Goal: Check status: Check status

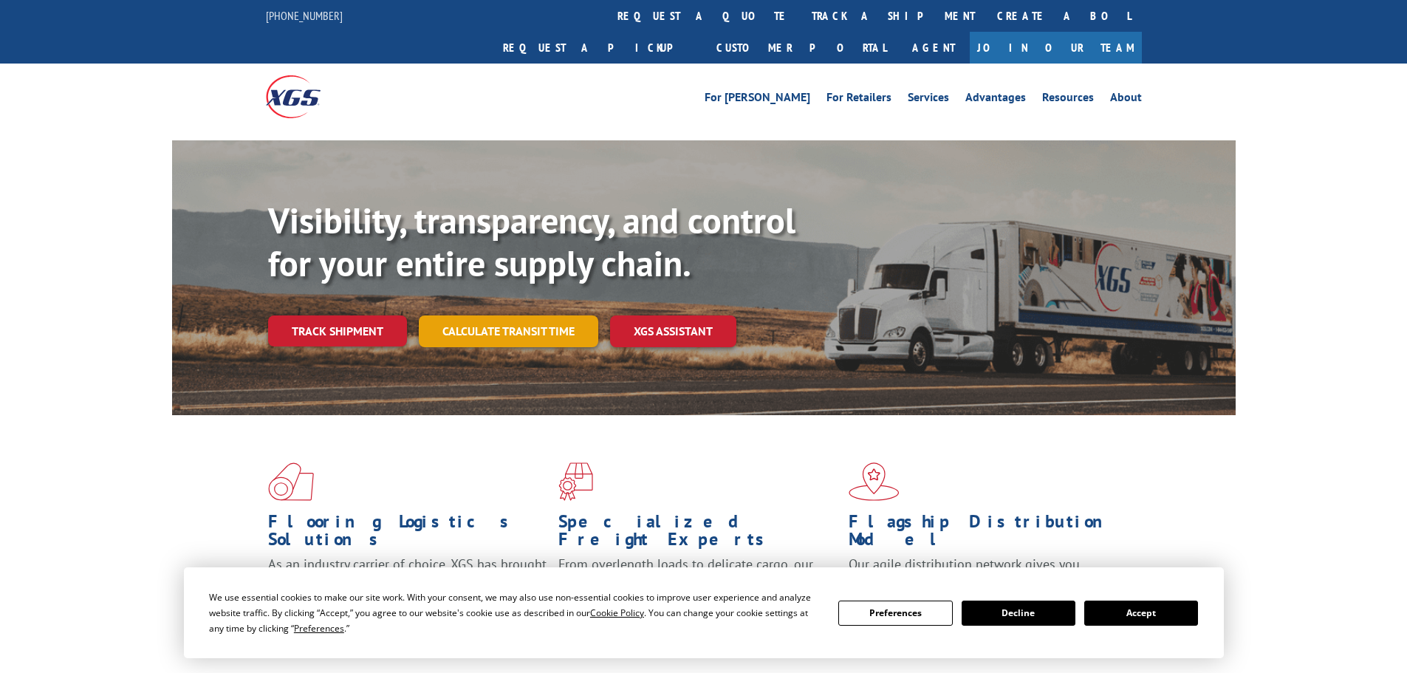
click at [528, 315] on link "Calculate transit time" at bounding box center [508, 331] width 179 height 32
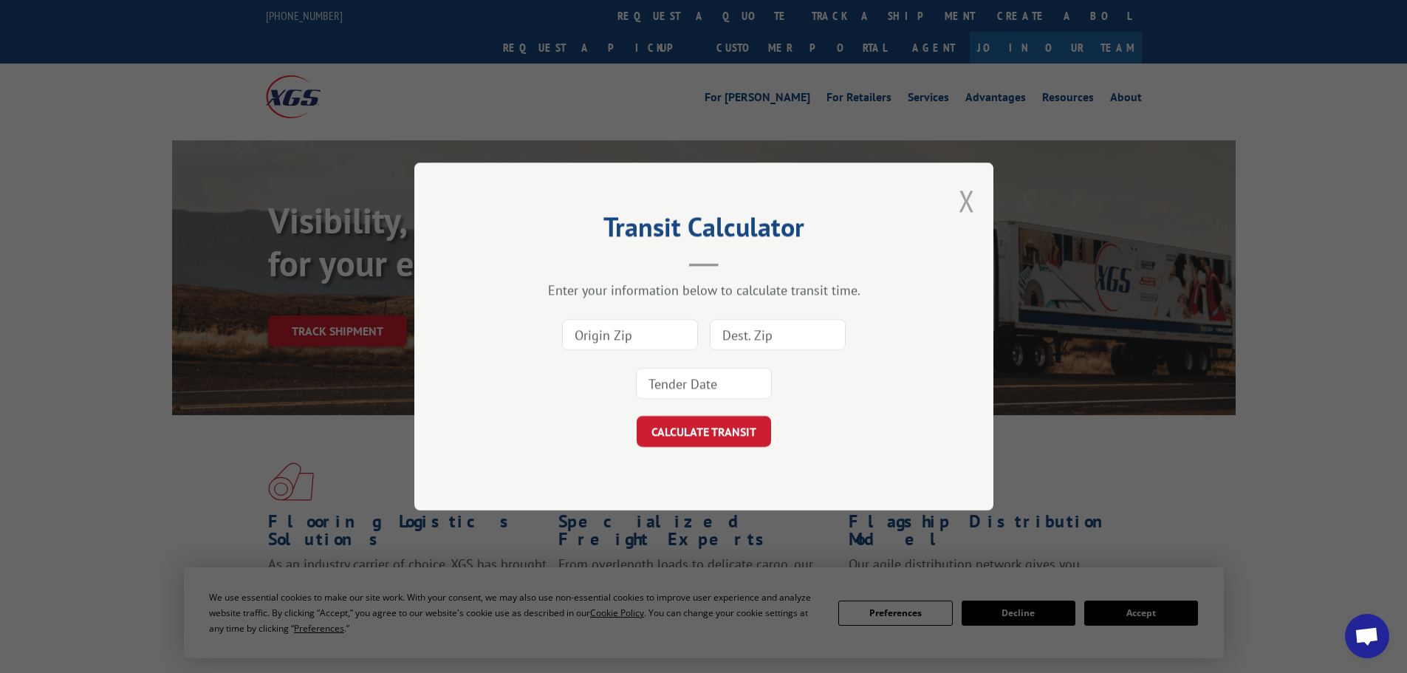
click at [964, 197] on button "Close modal" at bounding box center [967, 200] width 16 height 39
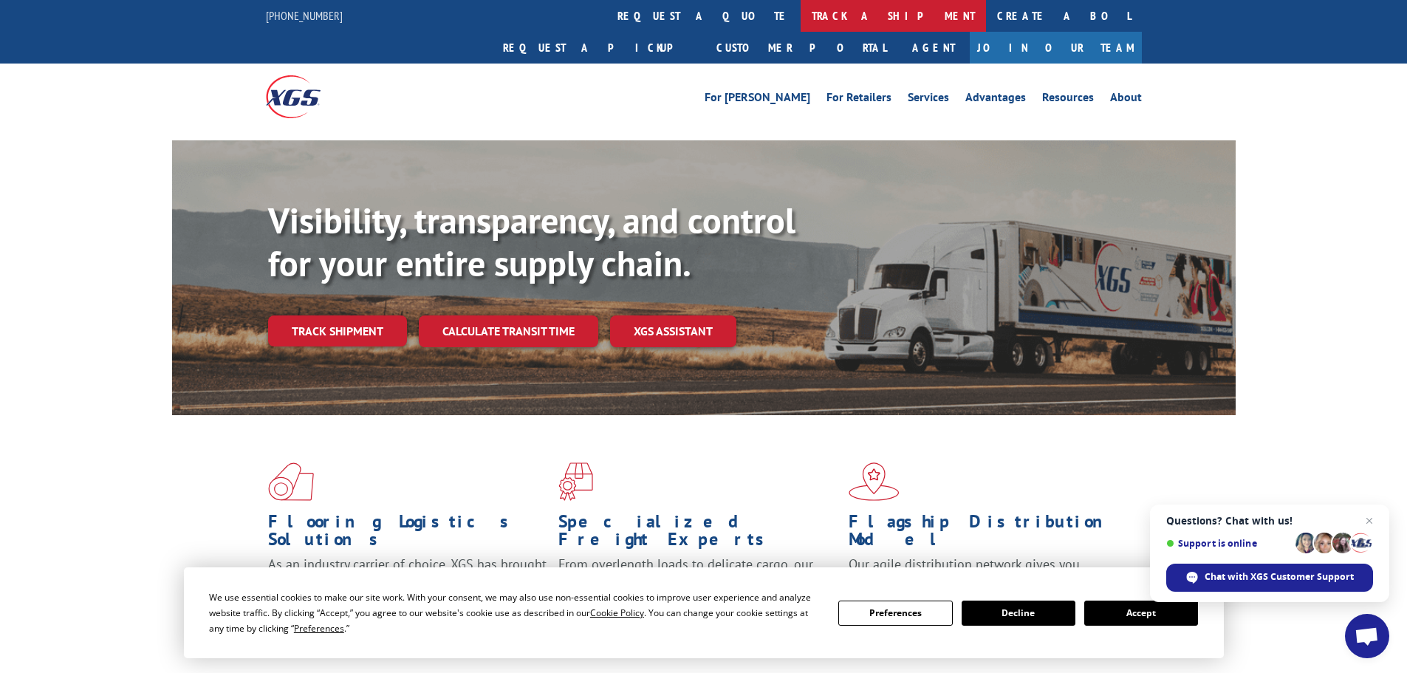
click at [801, 10] on link "track a shipment" at bounding box center [893, 16] width 185 height 32
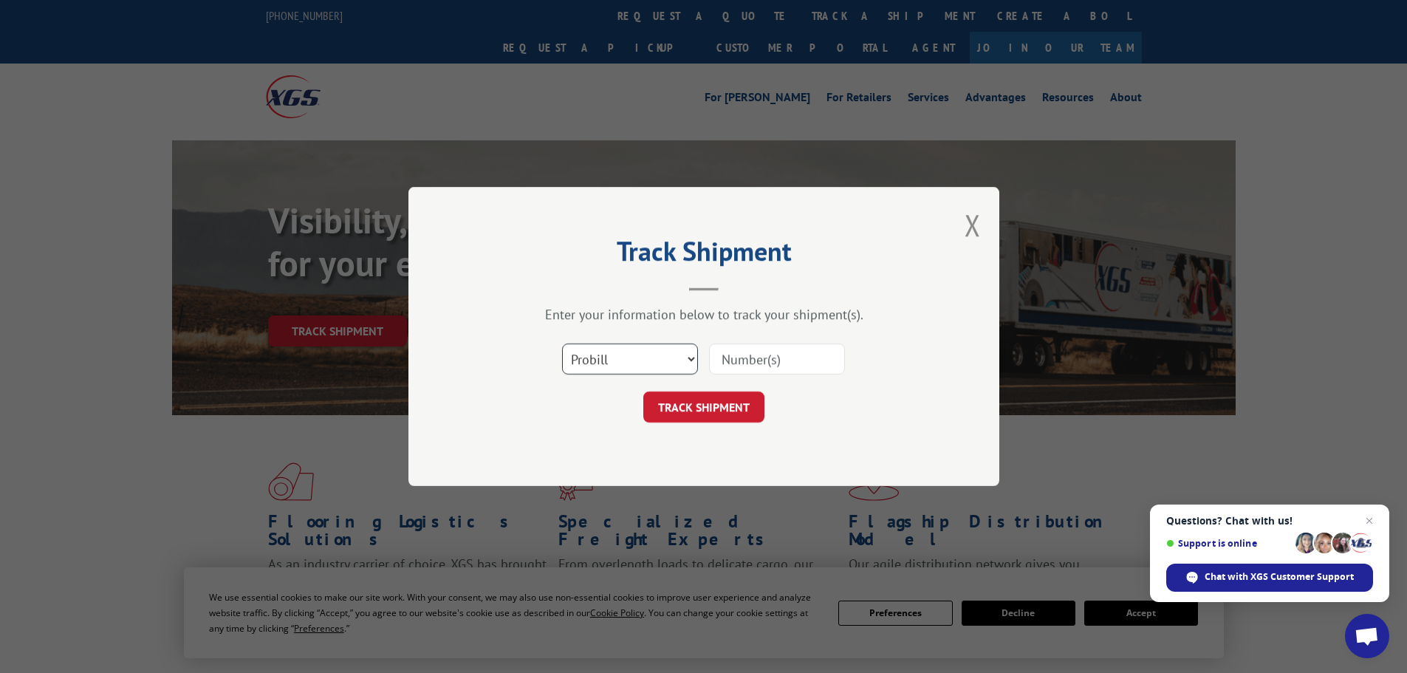
click at [637, 360] on select "Select category... Probill BOL PO" at bounding box center [630, 358] width 136 height 31
select select "po"
click at [562, 343] on select "Select category... Probill BOL PO" at bounding box center [630, 358] width 136 height 31
click at [780, 358] on input at bounding box center [777, 358] width 136 height 31
type input "38549883"
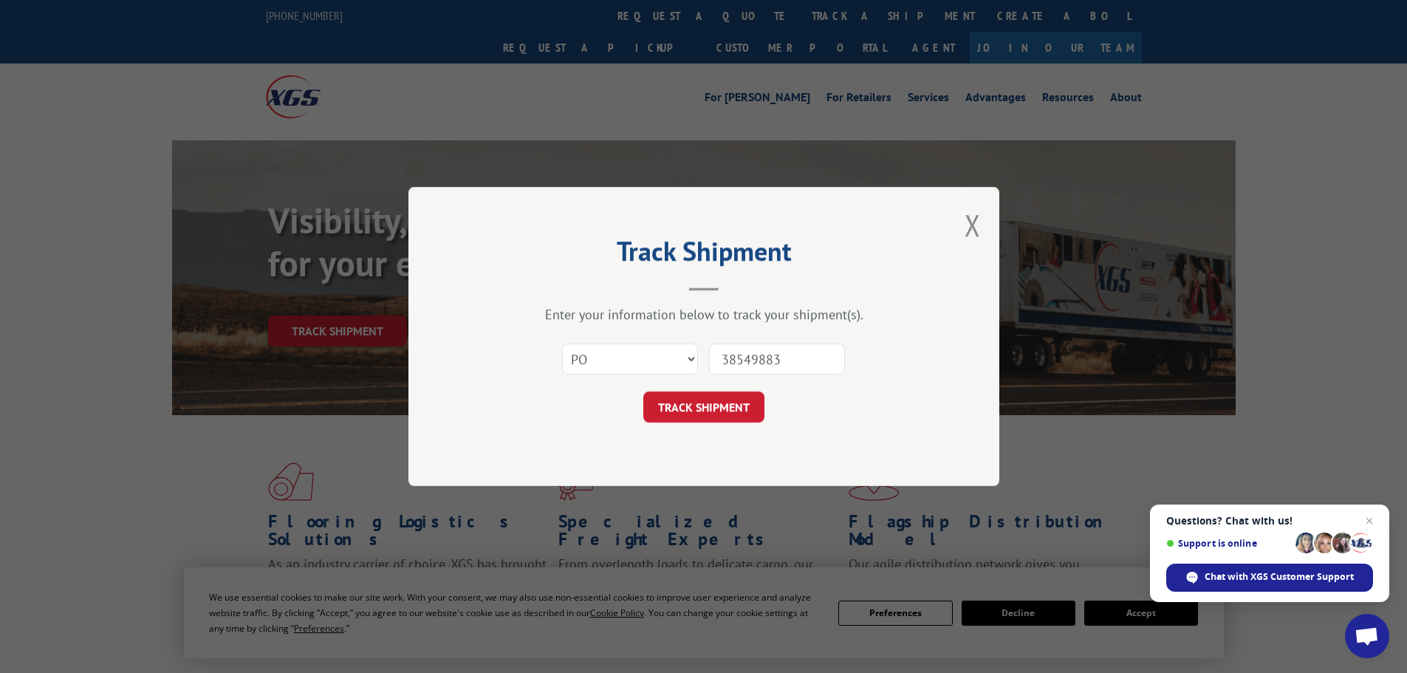
click at [643, 391] on button "TRACK SHIPMENT" at bounding box center [703, 406] width 121 height 31
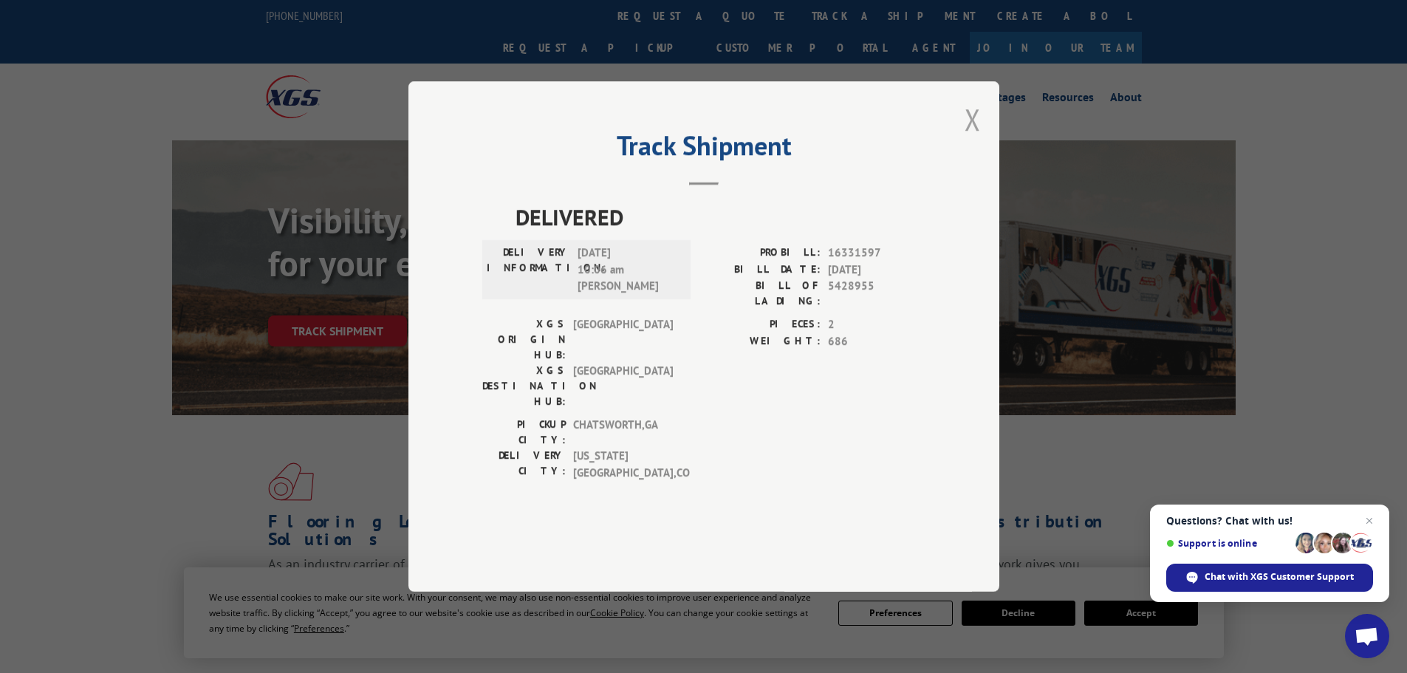
click at [973, 139] on button "Close modal" at bounding box center [972, 119] width 16 height 39
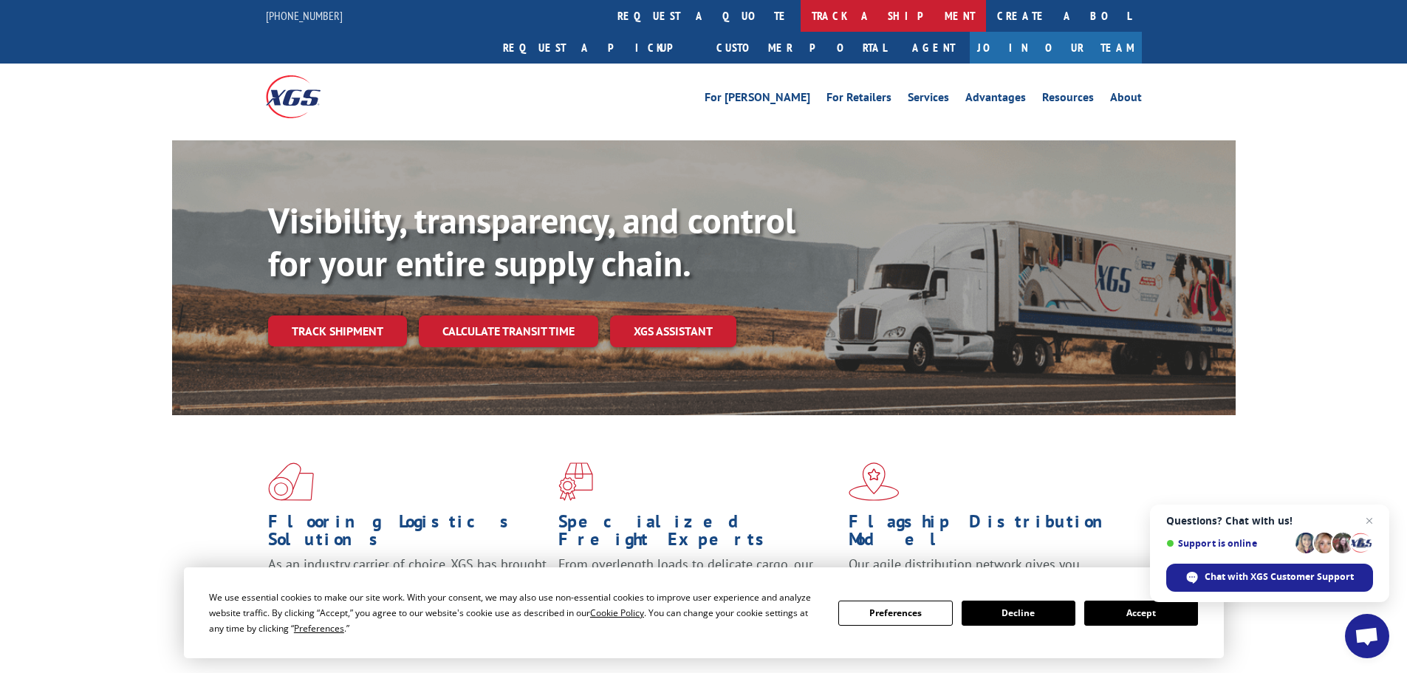
click at [801, 14] on link "track a shipment" at bounding box center [893, 16] width 185 height 32
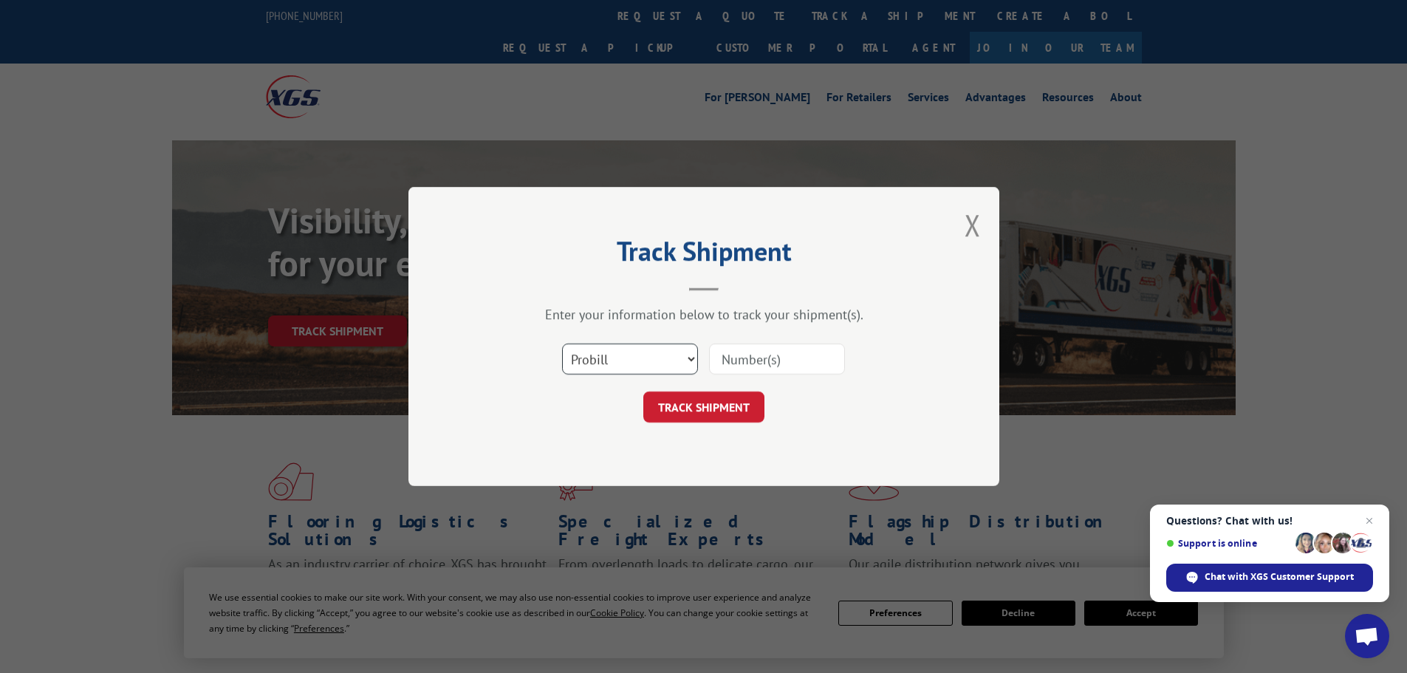
click at [614, 361] on select "Select category... Probill BOL PO" at bounding box center [630, 358] width 136 height 31
select select "po"
click at [562, 343] on select "Select category... Probill BOL PO" at bounding box center [630, 358] width 136 height 31
click at [730, 357] on input at bounding box center [777, 358] width 136 height 31
type input "38549962"
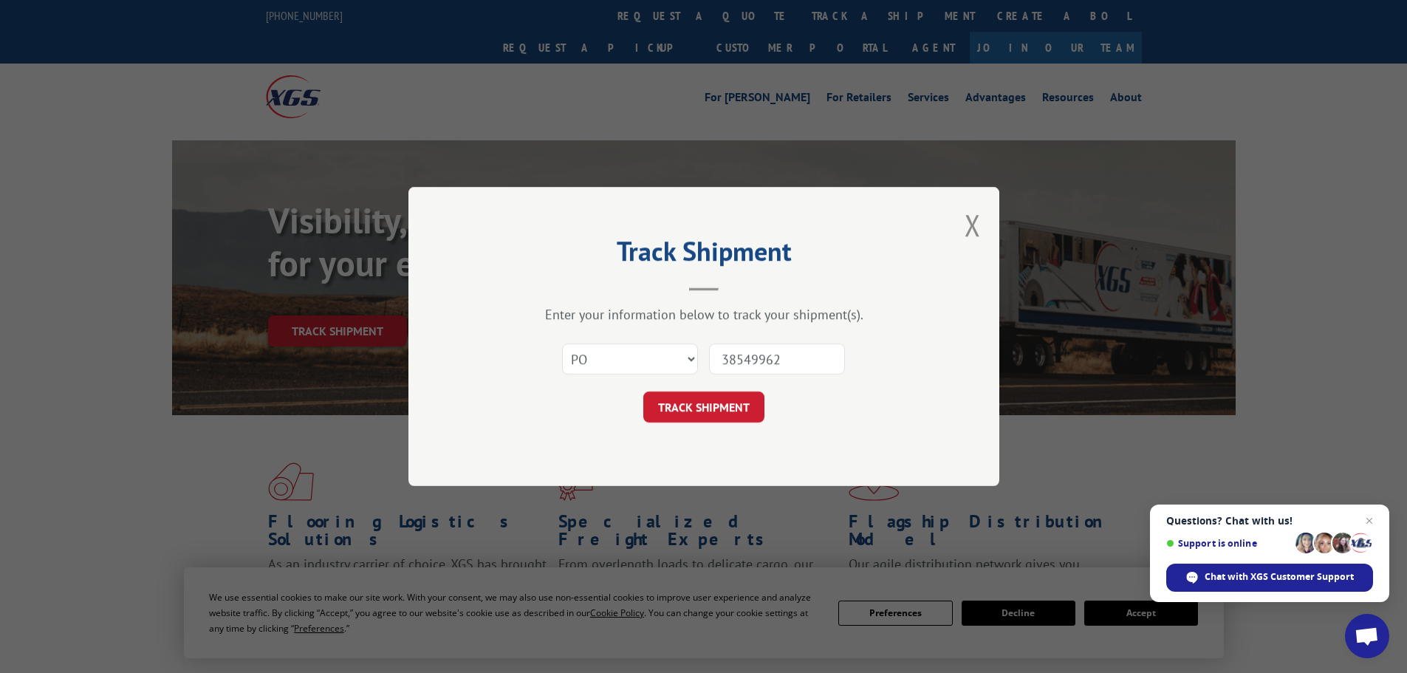
click button "TRACK SHIPMENT" at bounding box center [703, 406] width 121 height 31
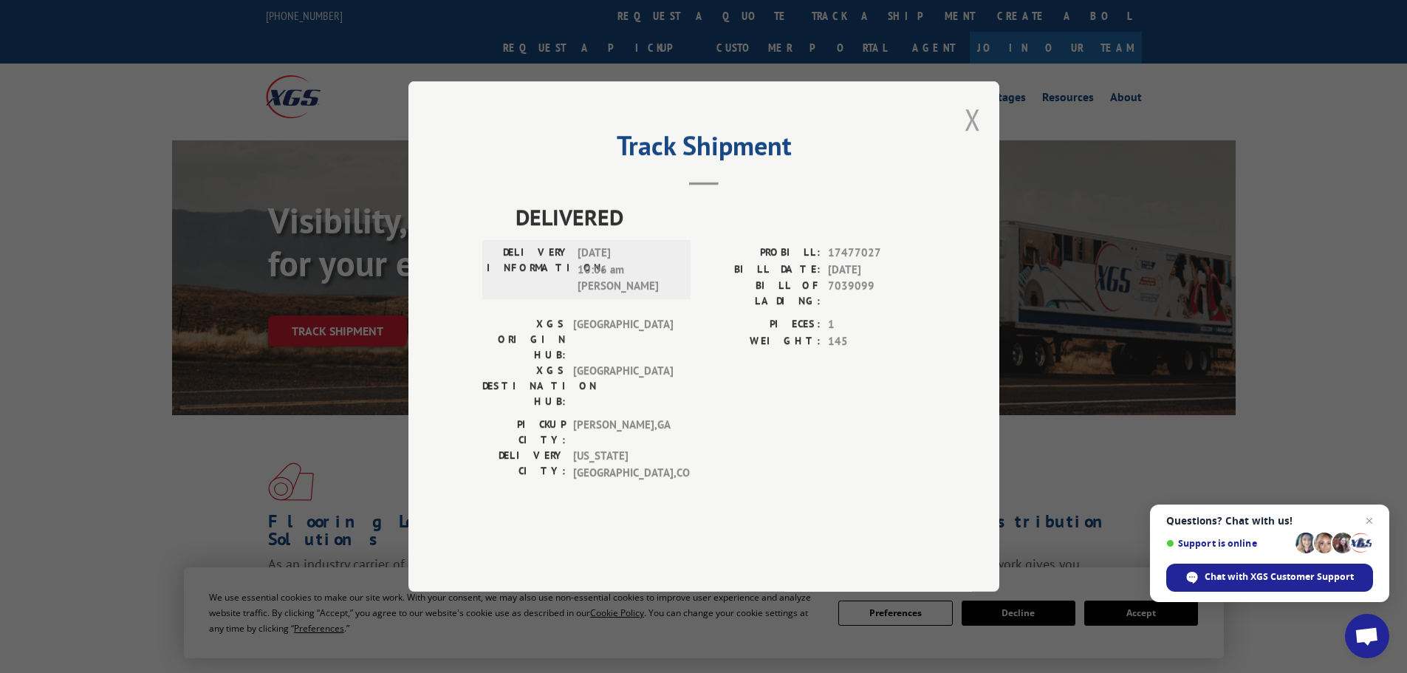
click at [970, 139] on button "Close modal" at bounding box center [972, 119] width 16 height 39
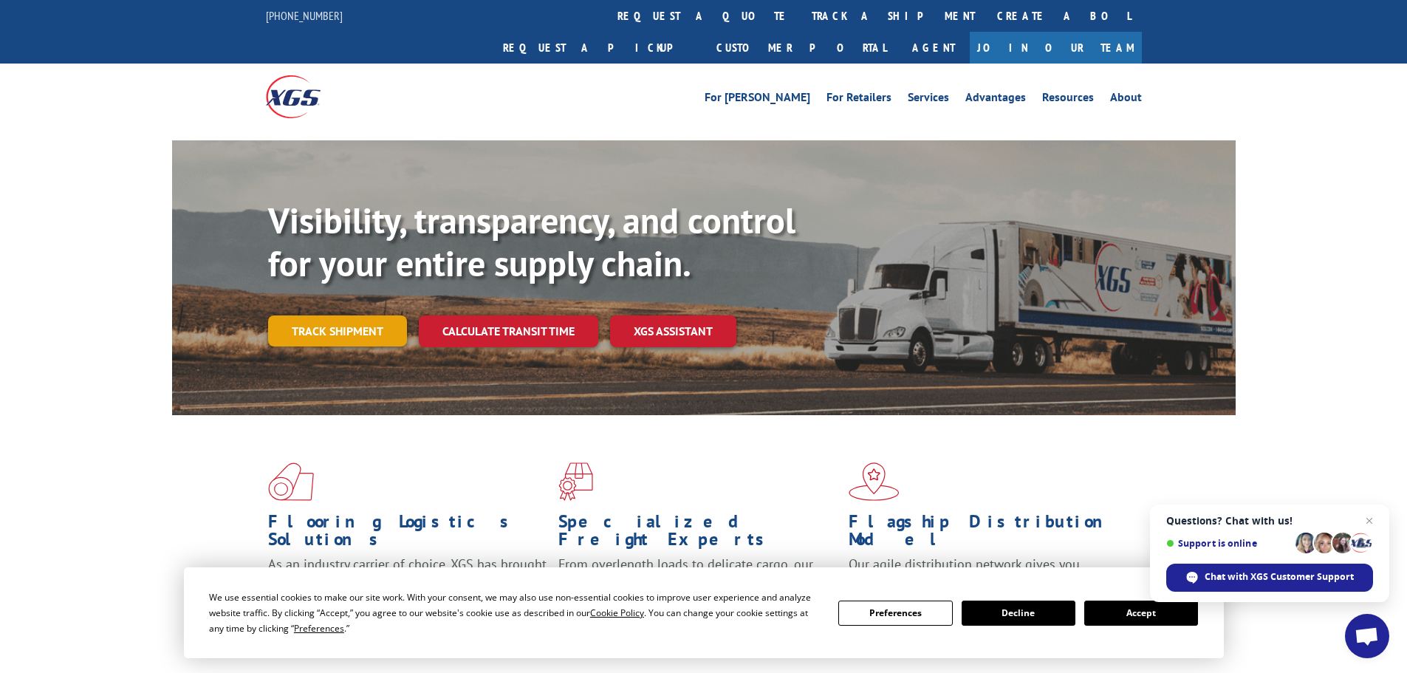
click at [332, 315] on link "Track shipment" at bounding box center [337, 330] width 139 height 31
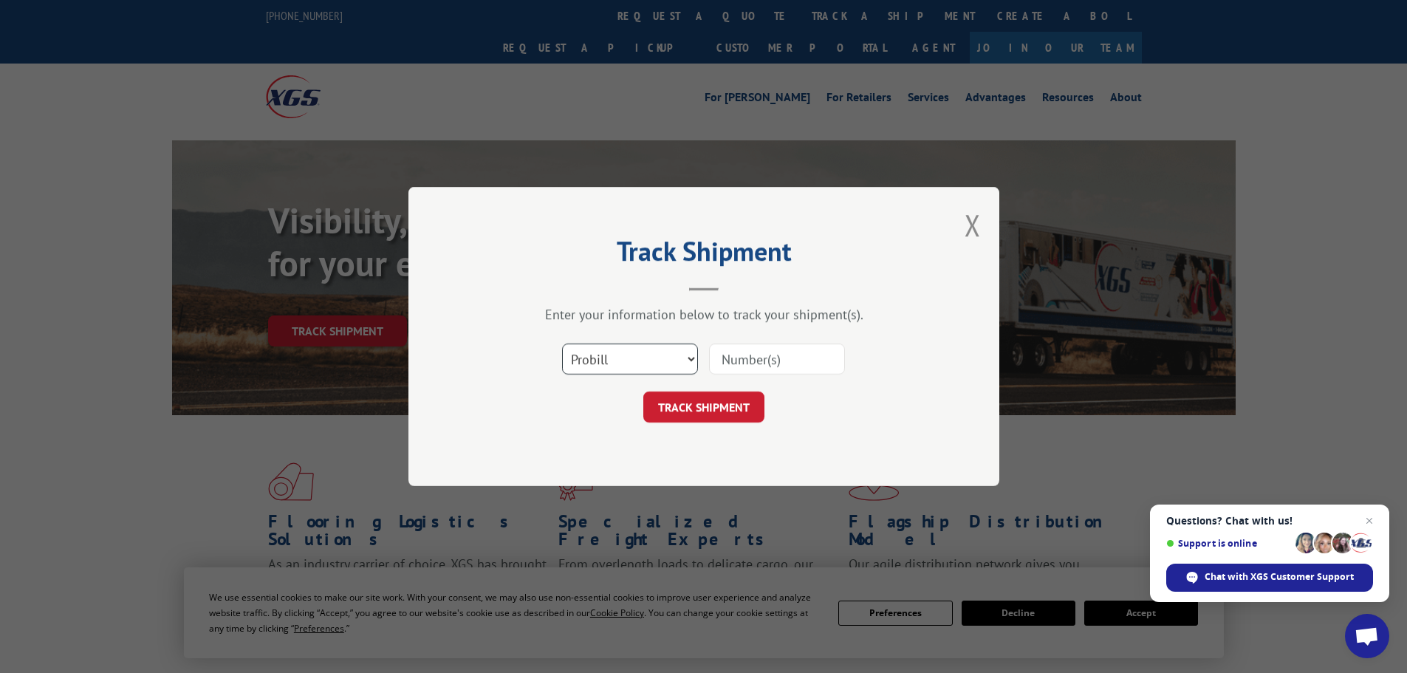
click at [637, 357] on select "Select category... Probill BOL PO" at bounding box center [630, 358] width 136 height 31
select select "po"
click at [562, 343] on select "Select category... Probill BOL PO" at bounding box center [630, 358] width 136 height 31
click at [761, 355] on input at bounding box center [777, 358] width 136 height 31
type input "38549955"
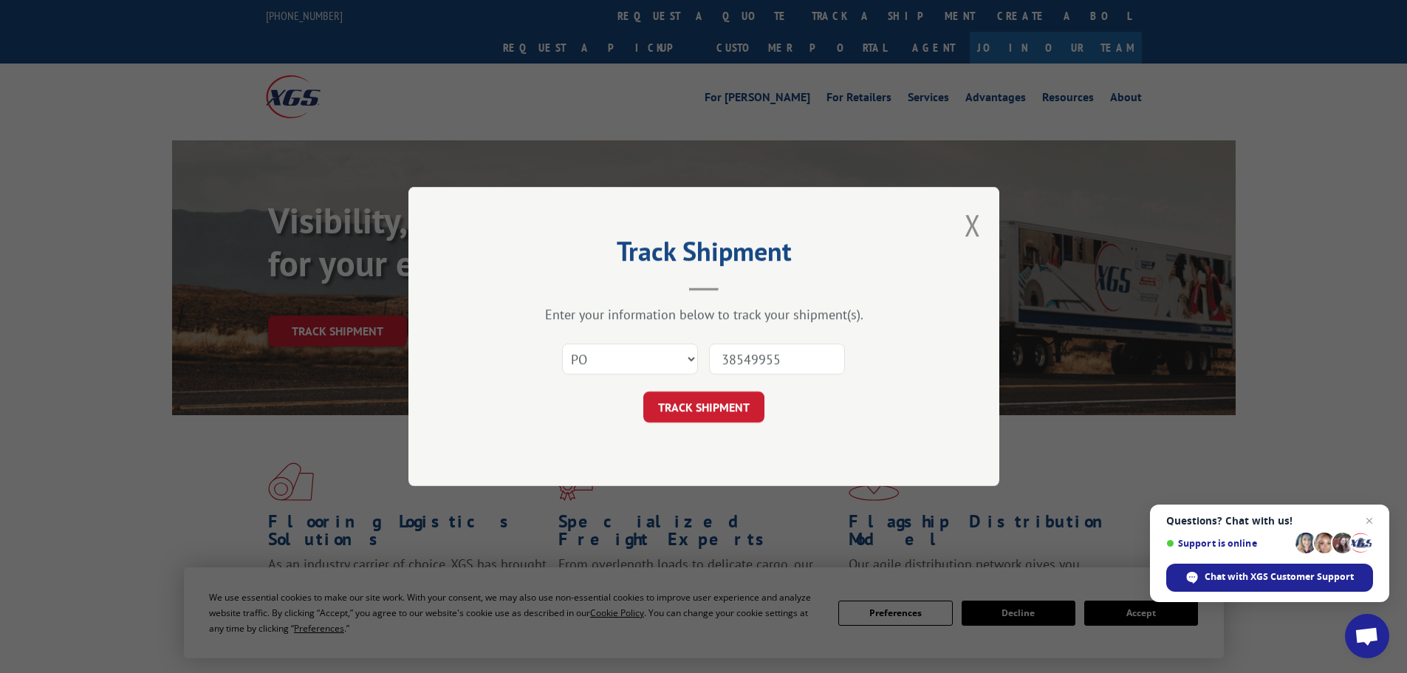
click button "TRACK SHIPMENT" at bounding box center [703, 406] width 121 height 31
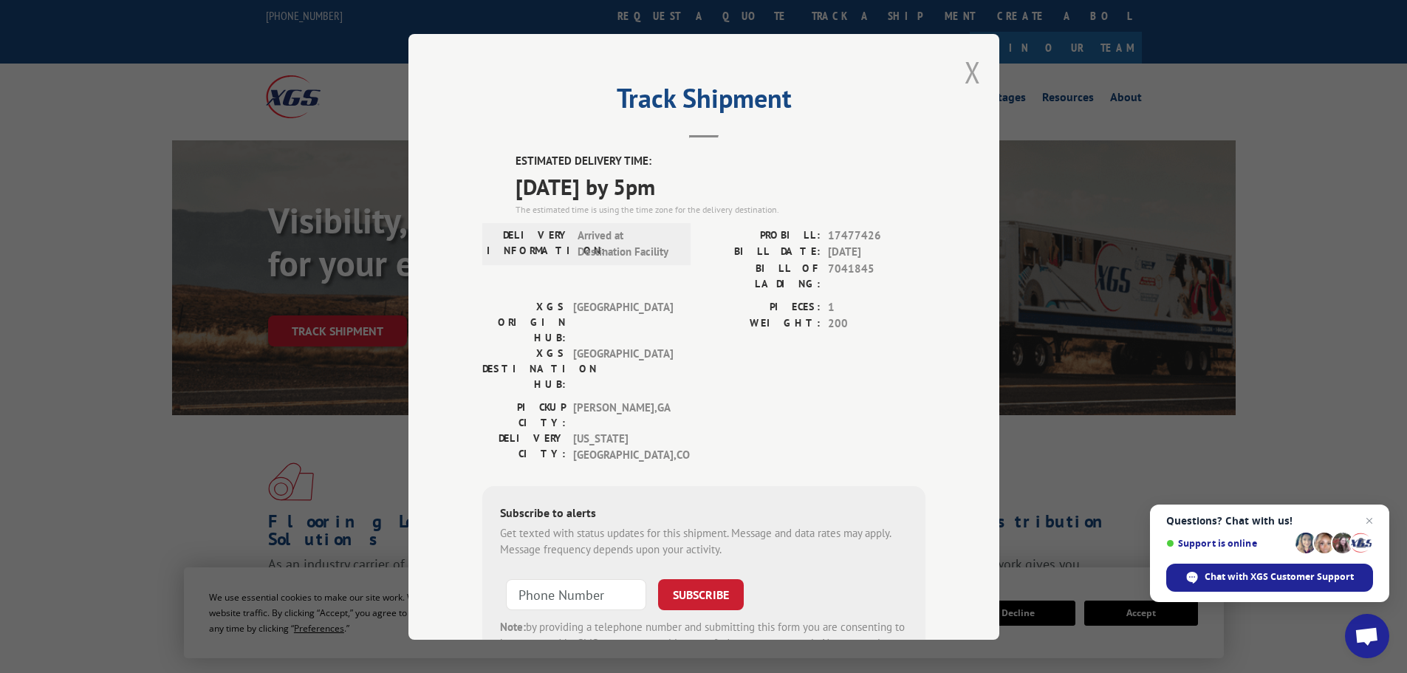
click at [967, 63] on button "Close modal" at bounding box center [972, 71] width 16 height 39
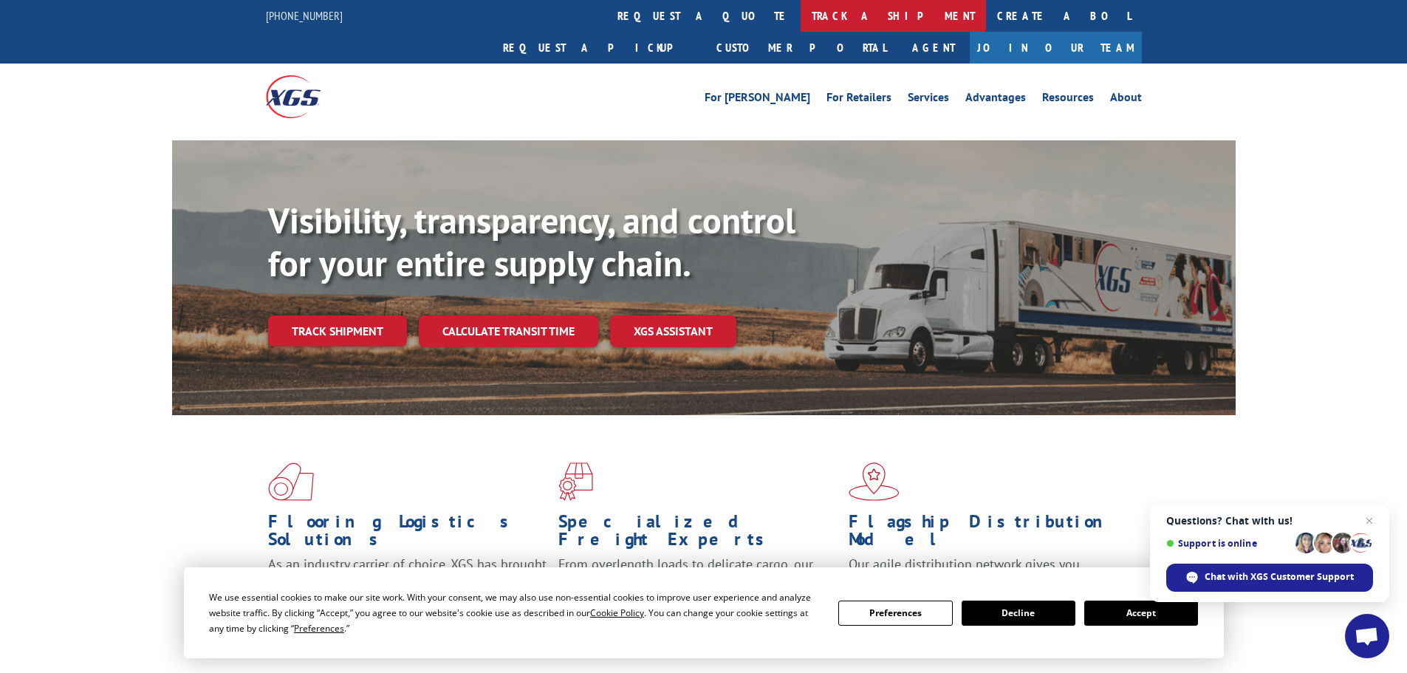
click at [801, 14] on link "track a shipment" at bounding box center [893, 16] width 185 height 32
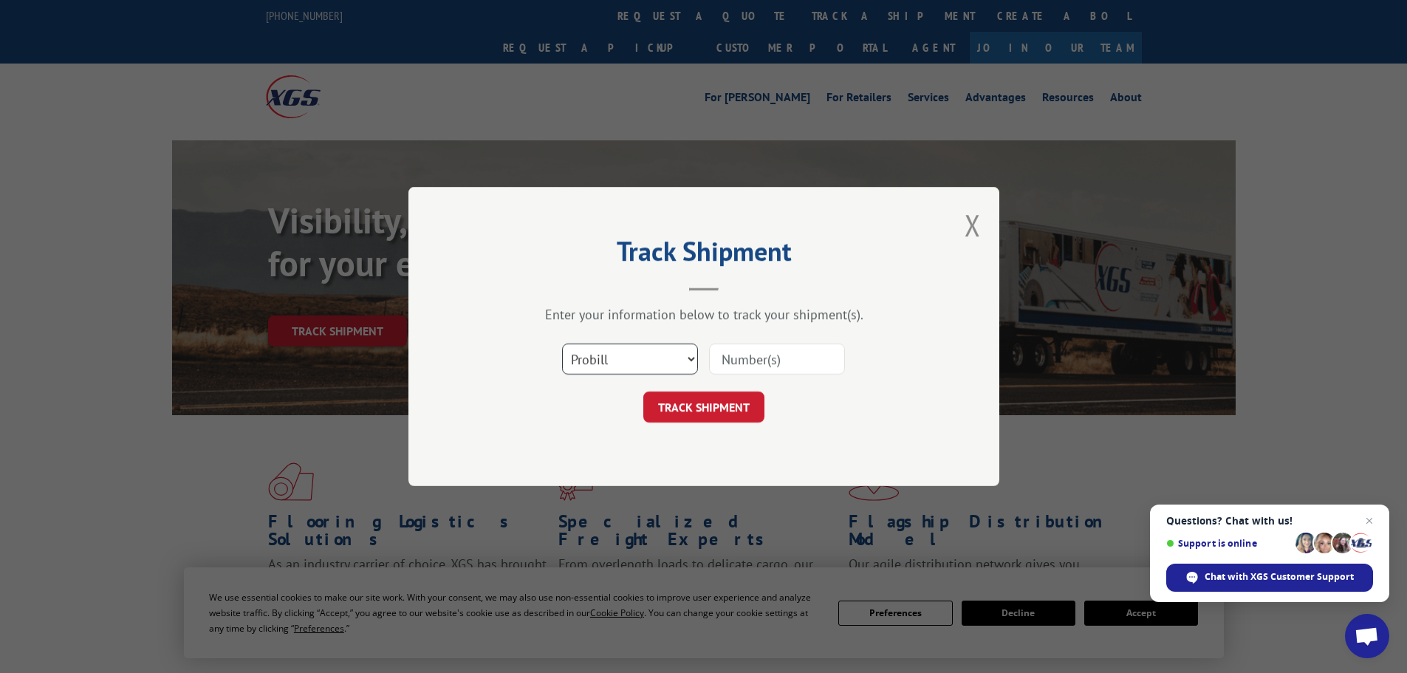
click at [609, 359] on select "Select category... Probill BOL PO" at bounding box center [630, 358] width 136 height 31
select select "po"
click at [562, 343] on select "Select category... Probill BOL PO" at bounding box center [630, 358] width 136 height 31
click at [752, 356] on input at bounding box center [777, 358] width 136 height 31
type input "38549967"
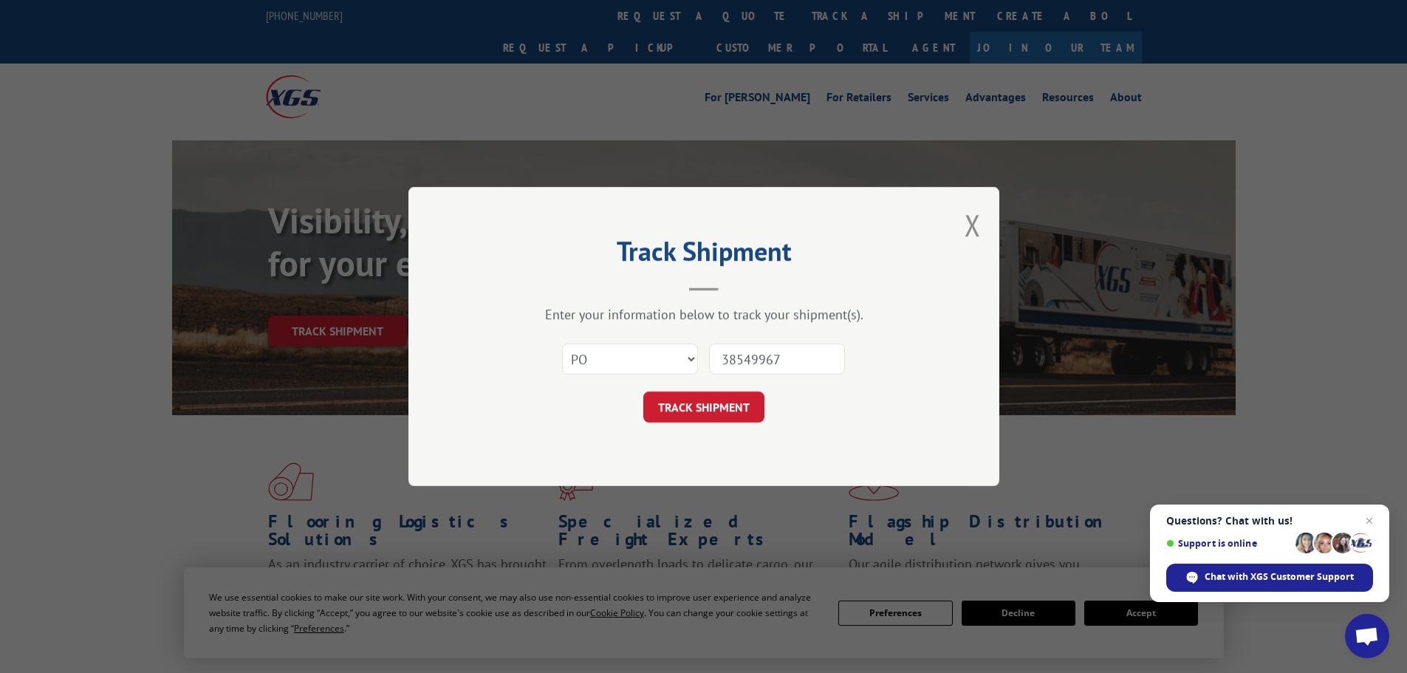
click at [643, 391] on button "TRACK SHIPMENT" at bounding box center [703, 406] width 121 height 31
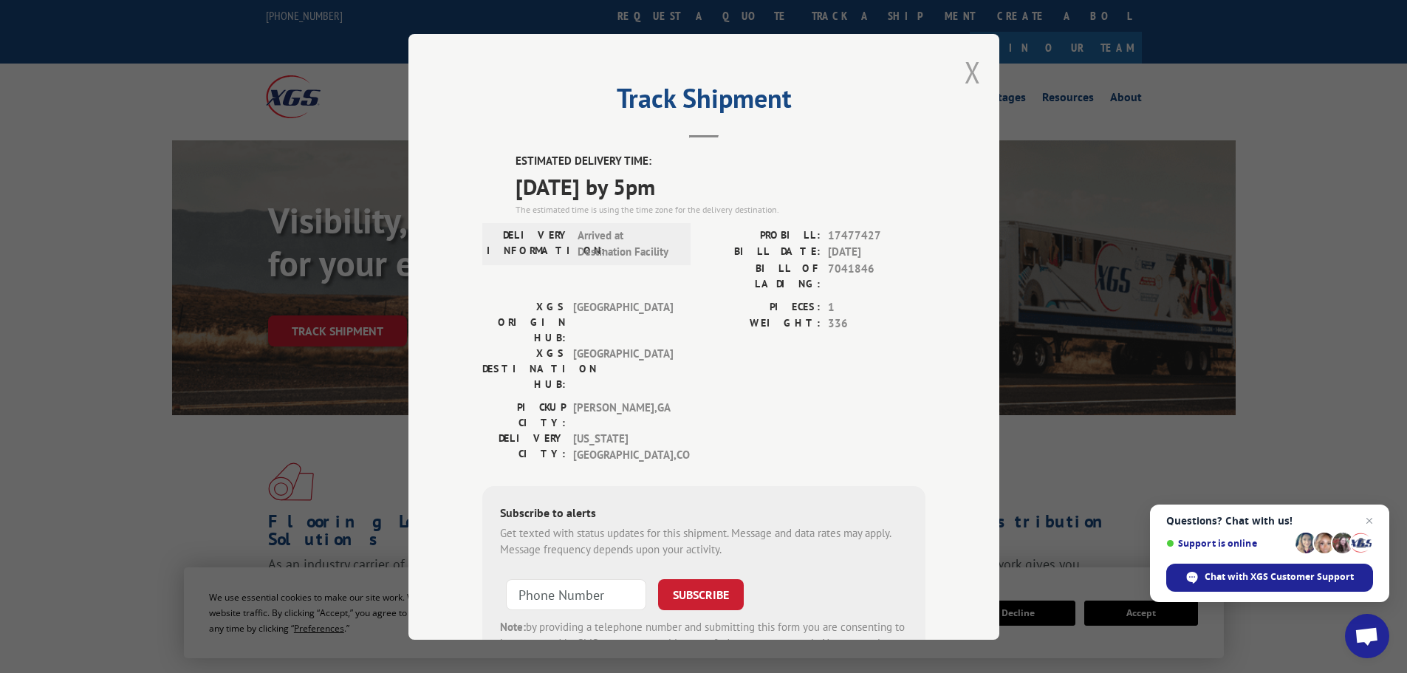
click at [965, 67] on button "Close modal" at bounding box center [972, 71] width 16 height 39
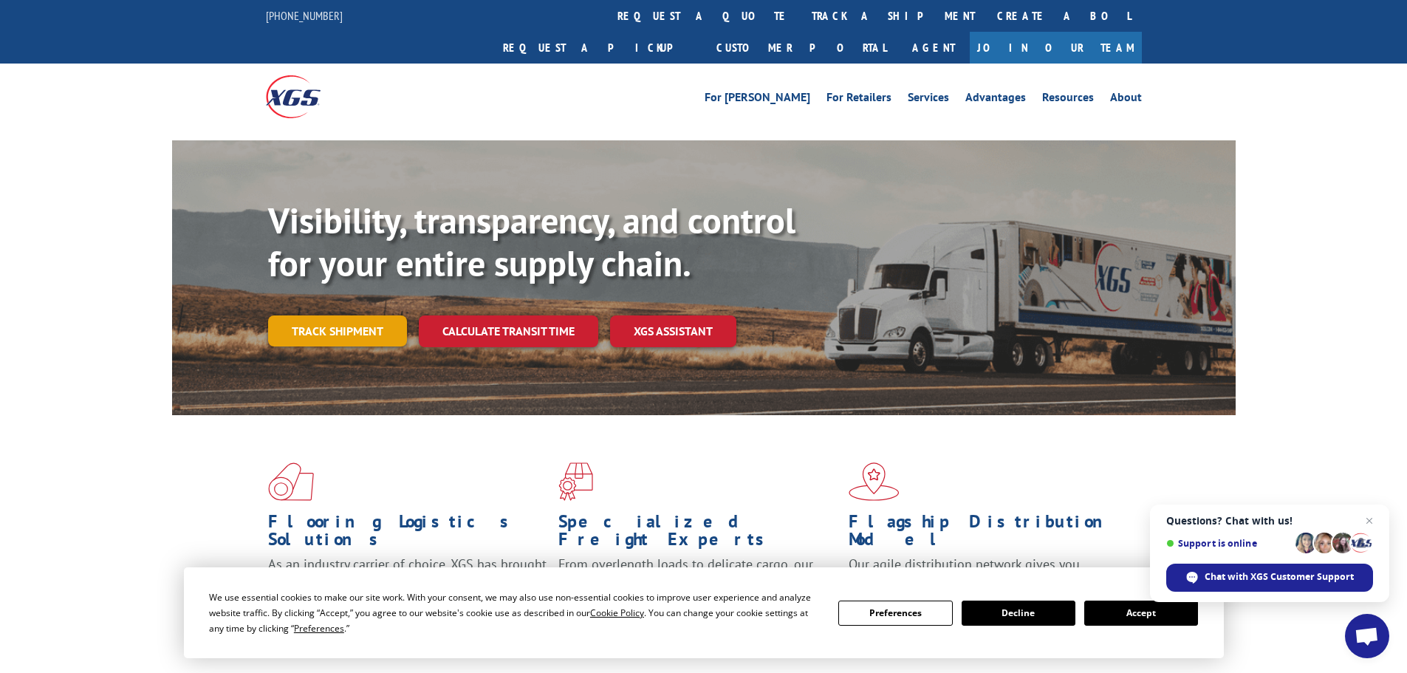
click at [352, 315] on link "Track shipment" at bounding box center [337, 330] width 139 height 31
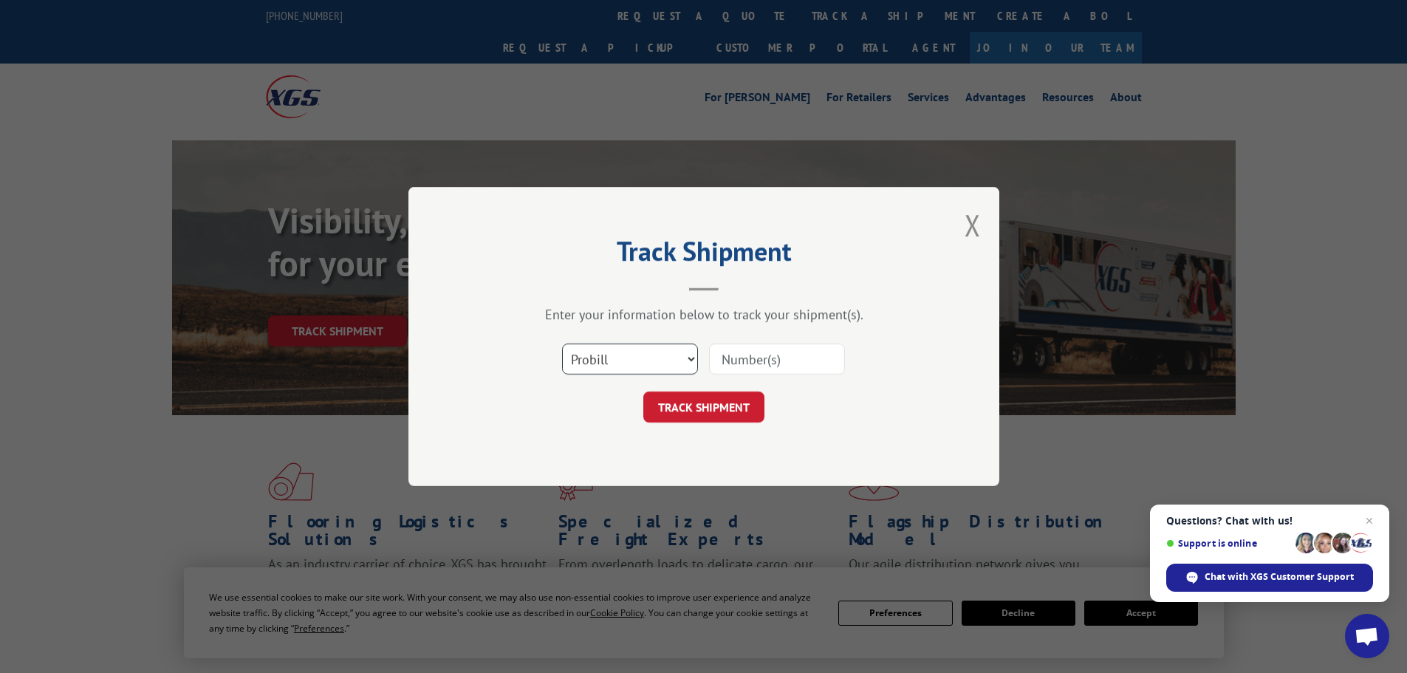
click at [640, 366] on select "Select category... Probill BOL PO" at bounding box center [630, 358] width 136 height 31
select select "po"
click at [562, 343] on select "Select category... Probill BOL PO" at bounding box center [630, 358] width 136 height 31
click at [755, 354] on input at bounding box center [777, 358] width 136 height 31
type input "38549949"
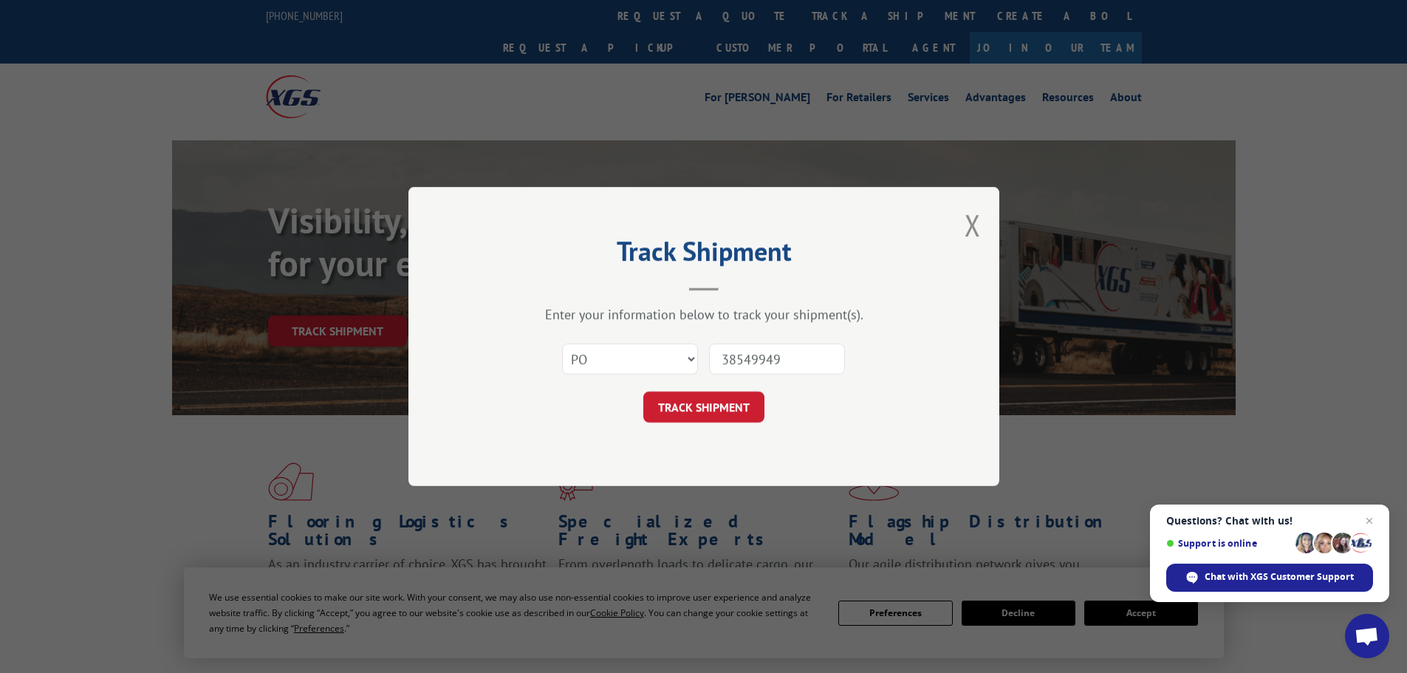
click button "TRACK SHIPMENT" at bounding box center [703, 406] width 121 height 31
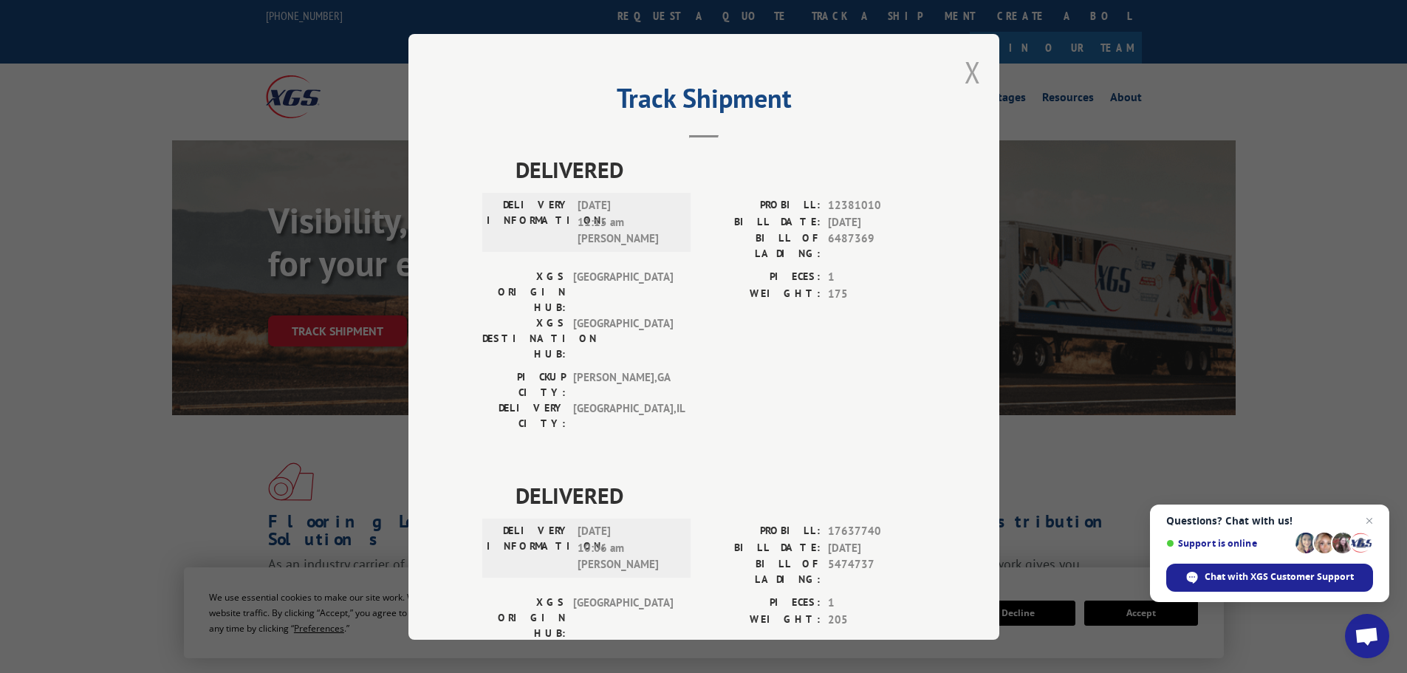
click at [964, 73] on button "Close modal" at bounding box center [972, 71] width 16 height 39
